Goal: Task Accomplishment & Management: Manage account settings

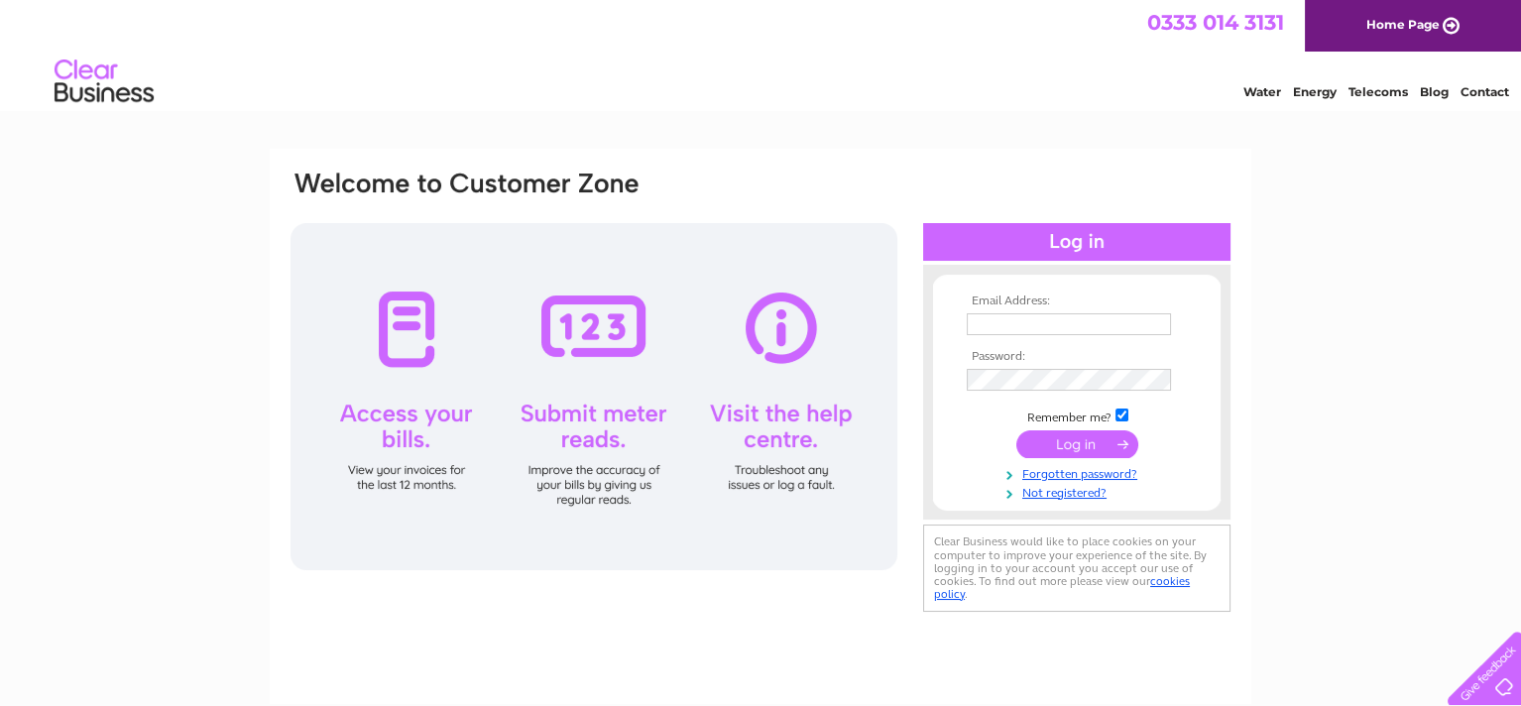
type input "[EMAIL_ADDRESS][DOMAIN_NAME]"
click at [1057, 434] on input "submit" at bounding box center [1077, 444] width 122 height 28
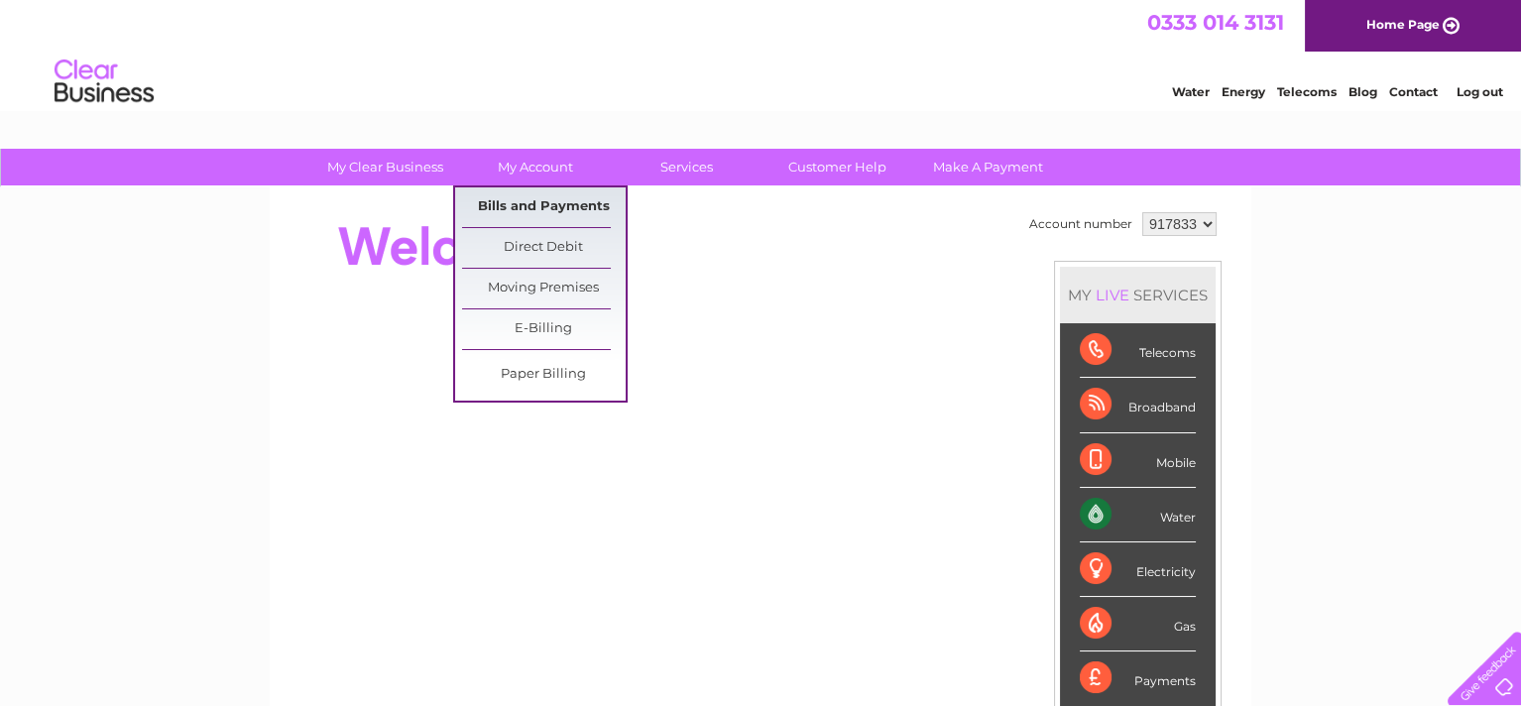
click at [549, 199] on link "Bills and Payments" at bounding box center [544, 207] width 164 height 40
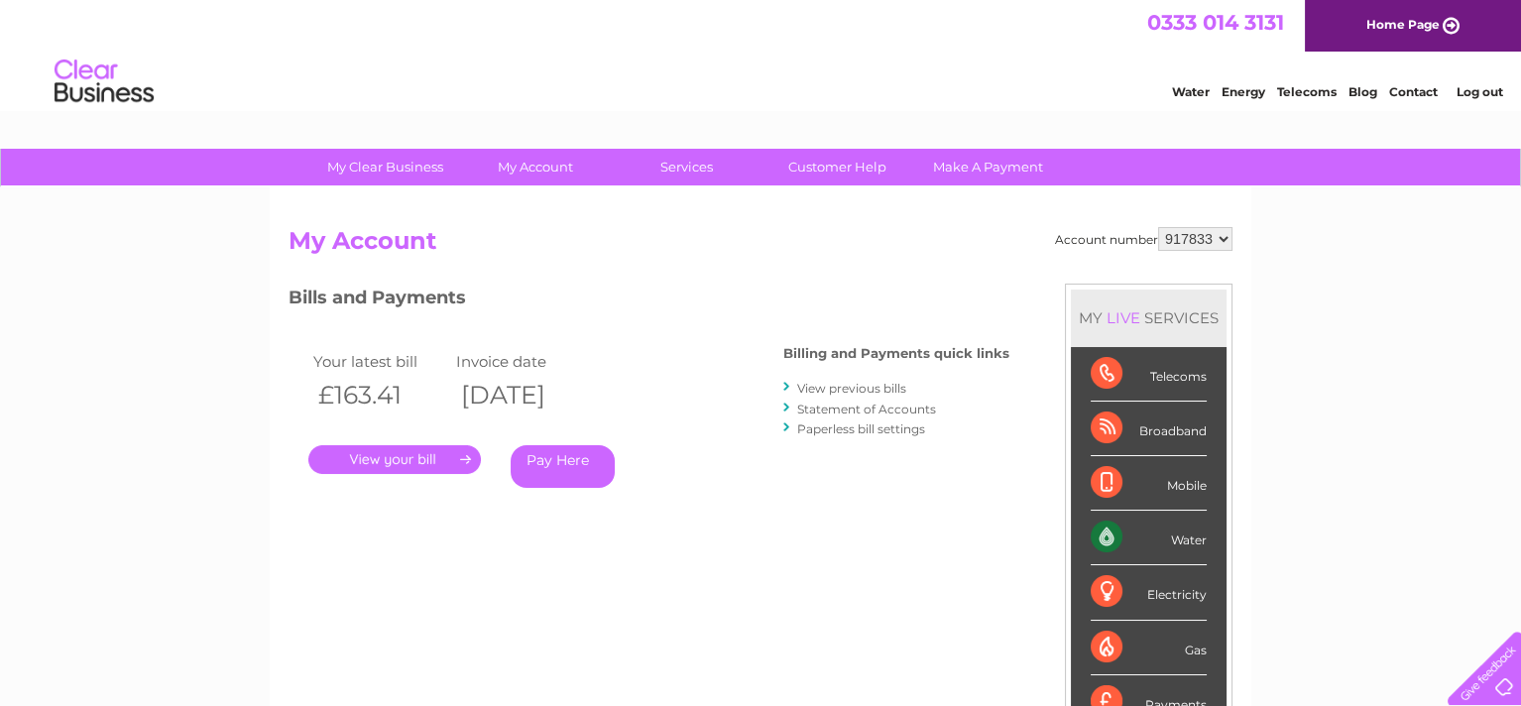
click at [388, 463] on link "." at bounding box center [394, 459] width 173 height 29
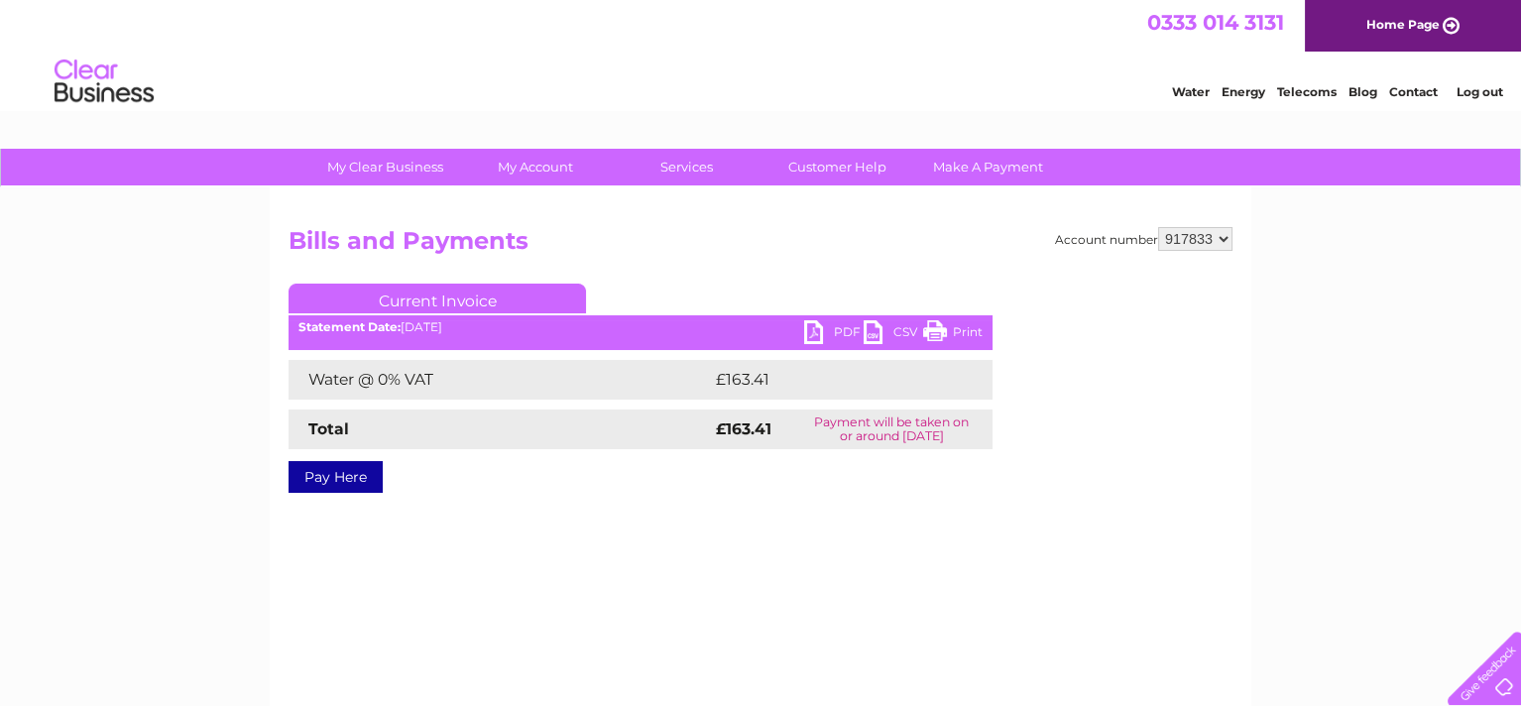
click at [813, 326] on link "PDF" at bounding box center [833, 334] width 59 height 29
